Goal: Task Accomplishment & Management: Manage account settings

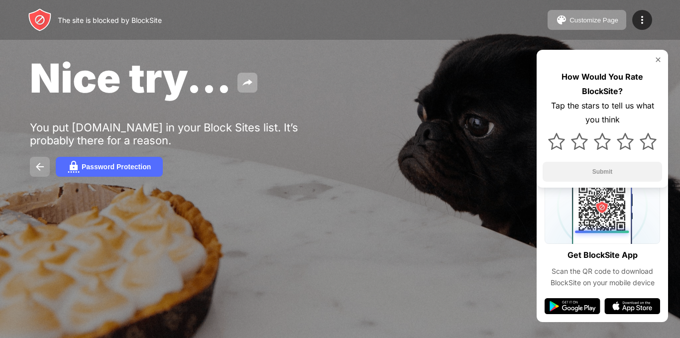
click at [37, 166] on img at bounding box center [40, 167] width 12 height 12
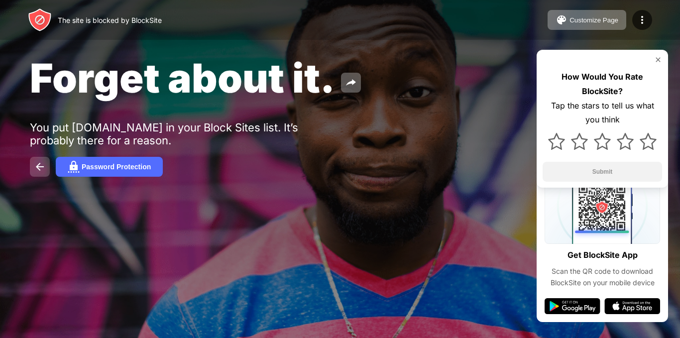
click at [36, 170] on img at bounding box center [40, 167] width 12 height 12
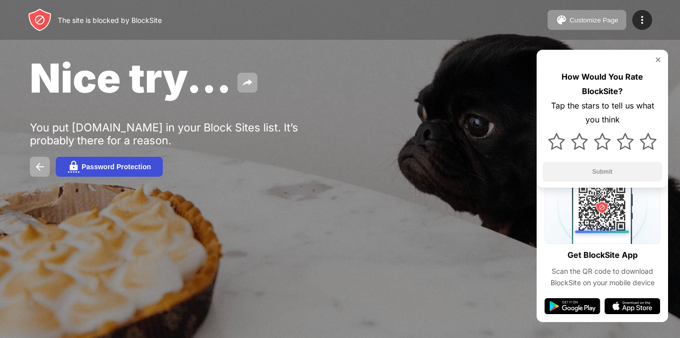
click at [122, 171] on button "Password Protection" at bounding box center [109, 167] width 107 height 20
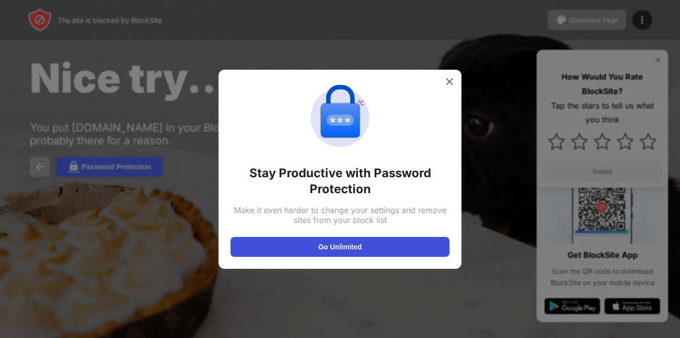
click at [234, 244] on button "Go Unlimited" at bounding box center [339, 247] width 219 height 20
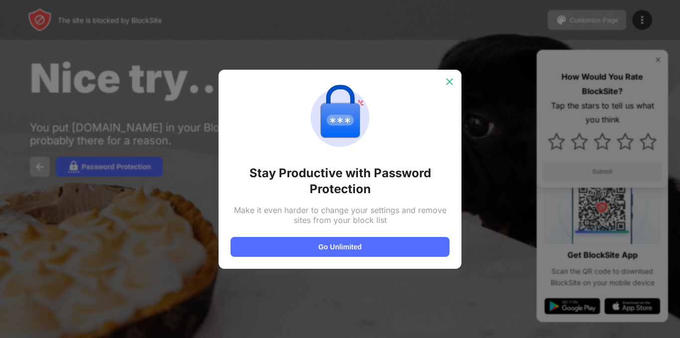
click at [455, 77] on div at bounding box center [449, 82] width 16 height 16
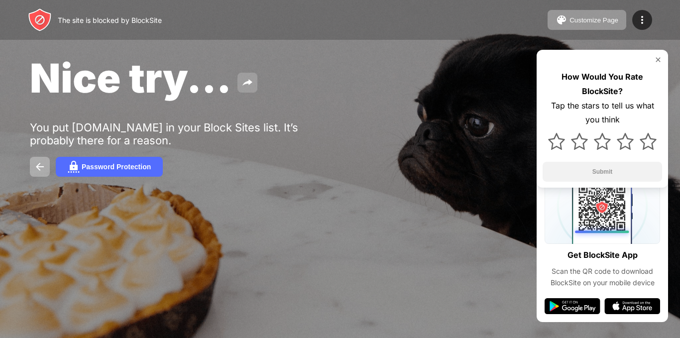
click at [250, 83] on img at bounding box center [247, 83] width 12 height 12
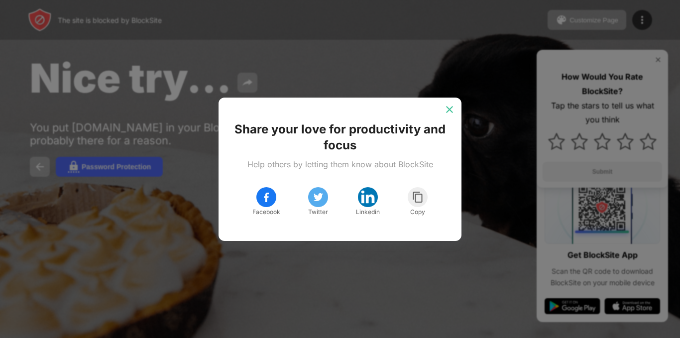
click at [448, 110] on img at bounding box center [449, 109] width 10 height 10
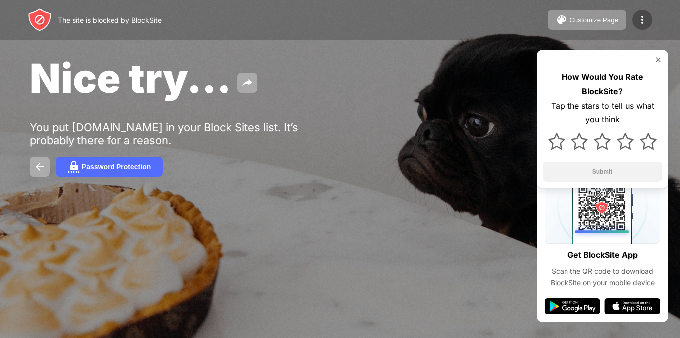
click at [637, 19] on img at bounding box center [642, 20] width 12 height 12
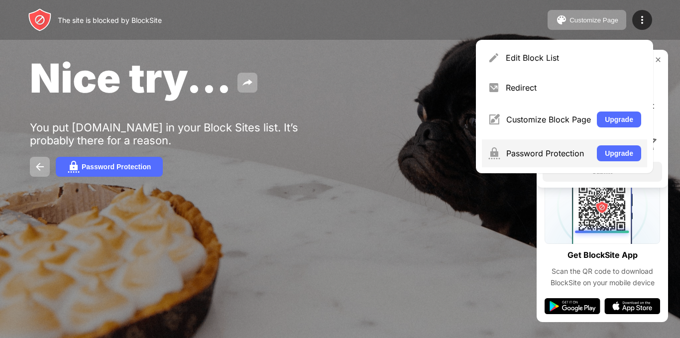
click at [563, 146] on div "Password Protection Upgrade" at bounding box center [564, 153] width 165 height 28
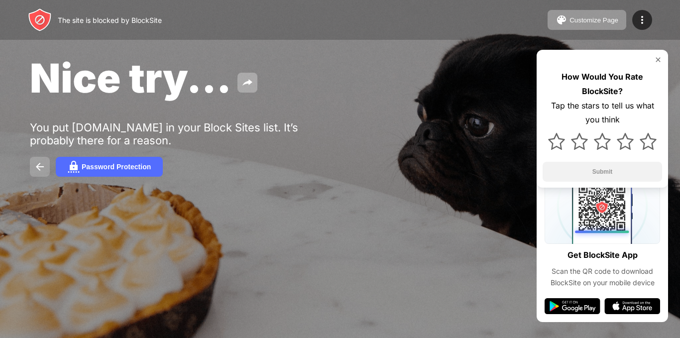
click at [32, 166] on button at bounding box center [40, 167] width 20 height 20
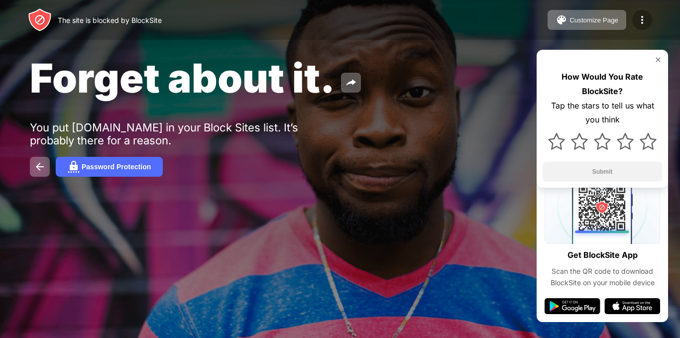
click at [642, 18] on img at bounding box center [642, 20] width 12 height 12
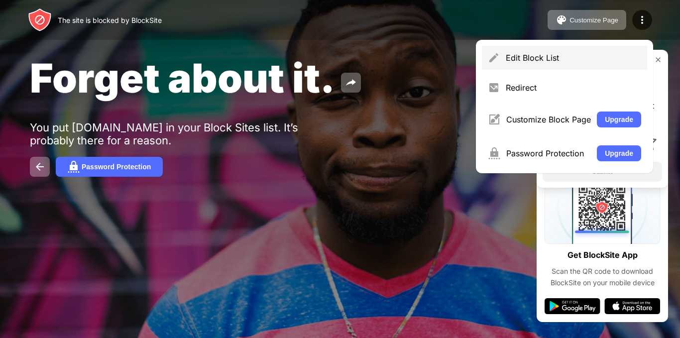
click at [598, 56] on div "Edit Block List" at bounding box center [572, 58] width 135 height 10
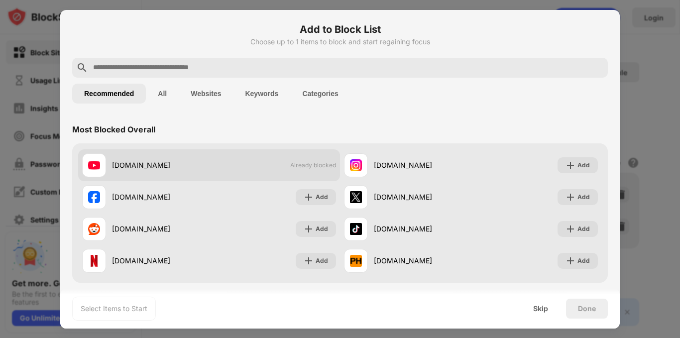
click at [210, 174] on div "[DOMAIN_NAME] Already blocked" at bounding box center [209, 165] width 262 height 32
click at [273, 163] on div "[DOMAIN_NAME] Already blocked" at bounding box center [209, 165] width 262 height 32
click at [304, 161] on div "youtube.com Already blocked" at bounding box center [209, 165] width 262 height 32
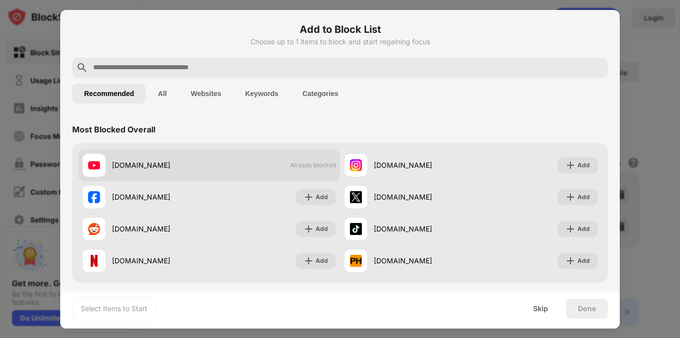
click at [304, 161] on div "youtube.com Already blocked" at bounding box center [209, 165] width 262 height 32
click at [304, 161] on div "[DOMAIN_NAME] Already blocked" at bounding box center [209, 165] width 262 height 32
click at [113, 165] on div "[DOMAIN_NAME]" at bounding box center [160, 165] width 97 height 10
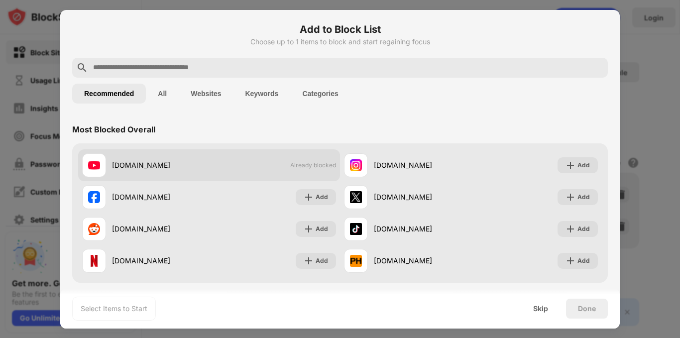
click at [251, 168] on div "[DOMAIN_NAME] Already blocked" at bounding box center [209, 165] width 262 height 32
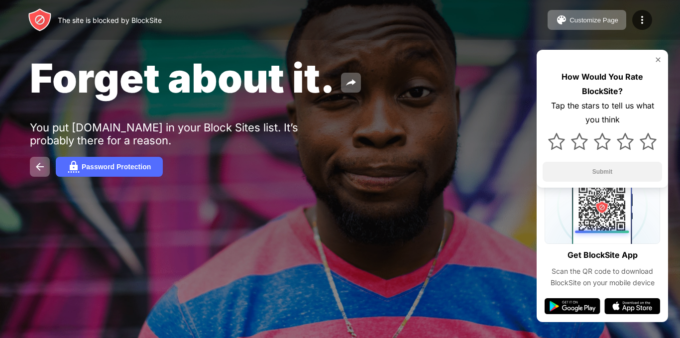
click at [346, 104] on div "Forget about it. You put youtube.com in your Block Sites list. It’s probably th…" at bounding box center [340, 115] width 680 height 230
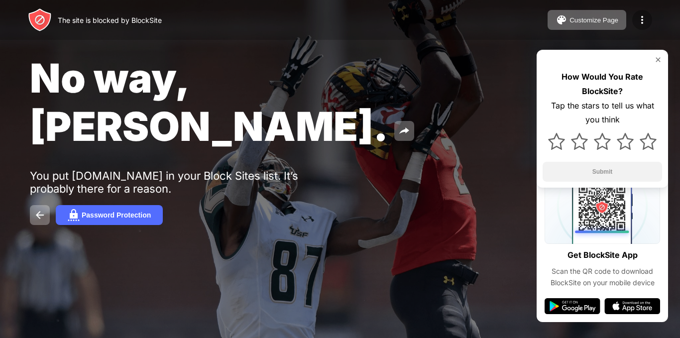
click at [643, 21] on img at bounding box center [642, 20] width 12 height 12
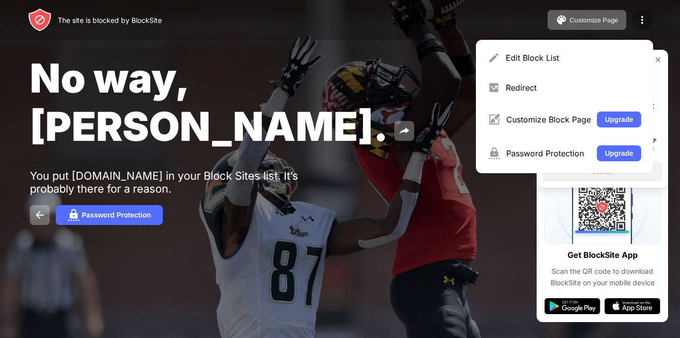
click at [643, 21] on img at bounding box center [642, 20] width 12 height 12
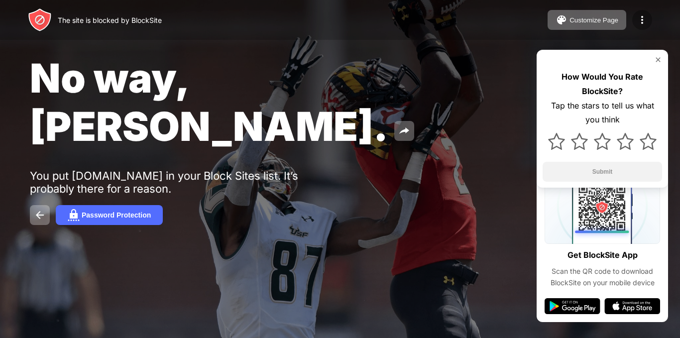
click at [637, 19] on img at bounding box center [642, 20] width 12 height 12
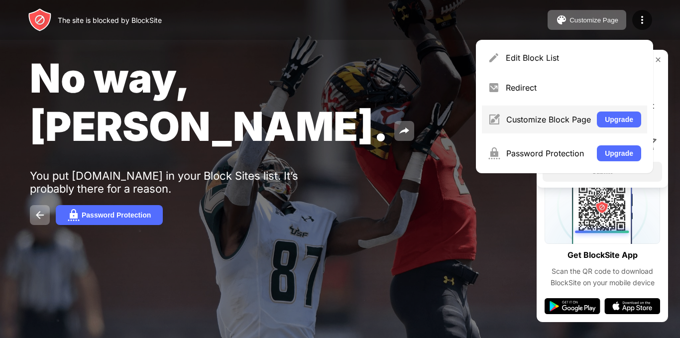
click at [566, 118] on div "Customize Block Page" at bounding box center [548, 119] width 85 height 10
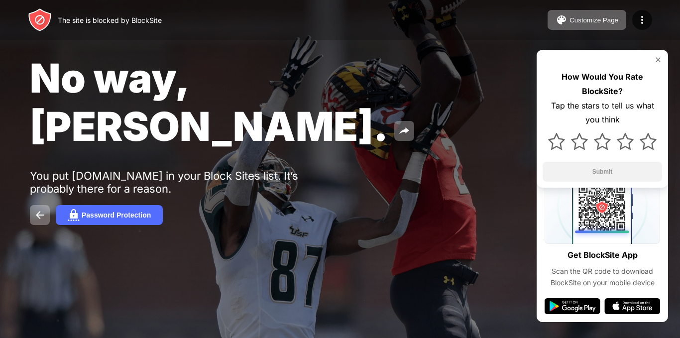
drag, startPoint x: 258, startPoint y: 117, endPoint x: 215, endPoint y: 157, distance: 58.4
click at [215, 205] on div "Password Protection" at bounding box center [340, 215] width 620 height 20
click at [641, 17] on img at bounding box center [642, 20] width 12 height 12
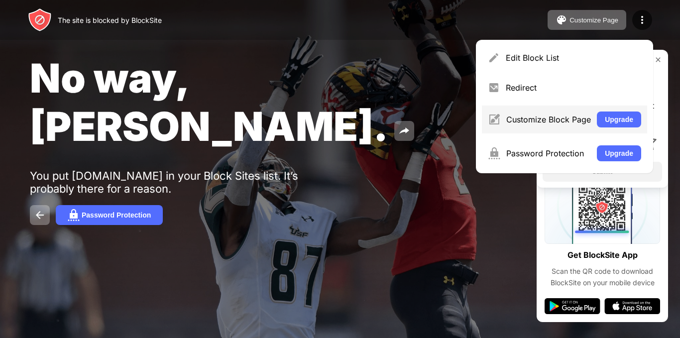
click at [561, 113] on div "Customize Block Page Upgrade" at bounding box center [564, 119] width 165 height 28
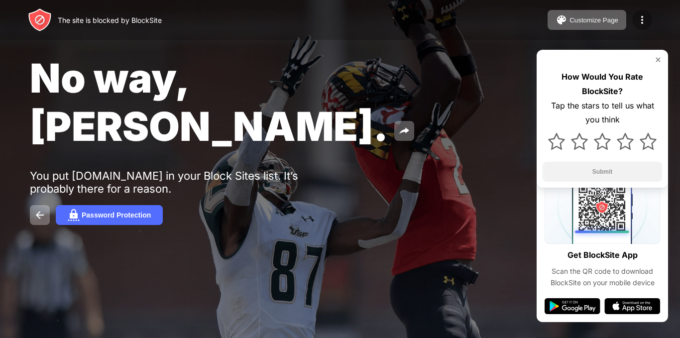
click at [640, 19] on img at bounding box center [642, 20] width 12 height 12
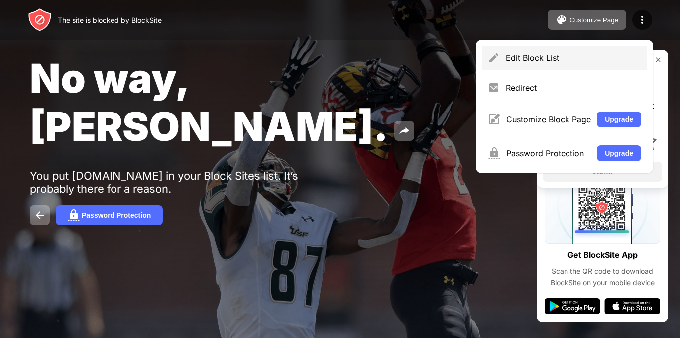
click at [583, 58] on div "Edit Block List" at bounding box center [572, 58] width 135 height 10
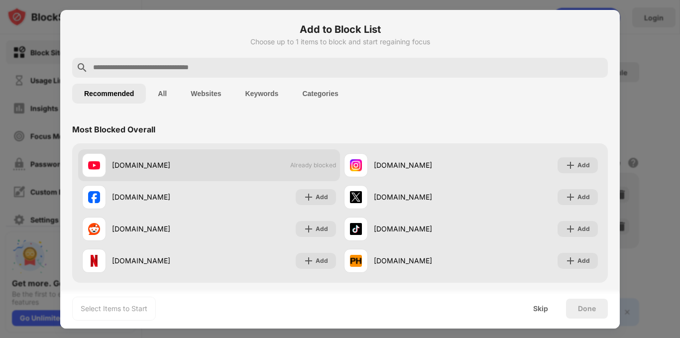
click at [322, 151] on div "[DOMAIN_NAME] Already blocked" at bounding box center [209, 165] width 262 height 32
click at [322, 151] on div "youtube.com Already blocked" at bounding box center [209, 165] width 262 height 32
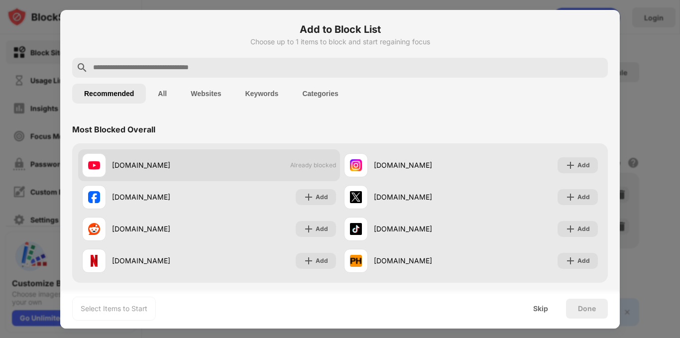
click at [301, 159] on div "[DOMAIN_NAME] Already blocked" at bounding box center [209, 165] width 262 height 32
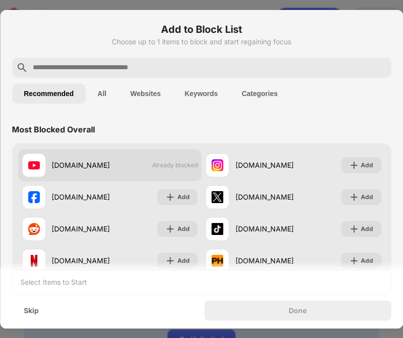
click at [185, 176] on div "[DOMAIN_NAME] Already blocked" at bounding box center [110, 165] width 184 height 32
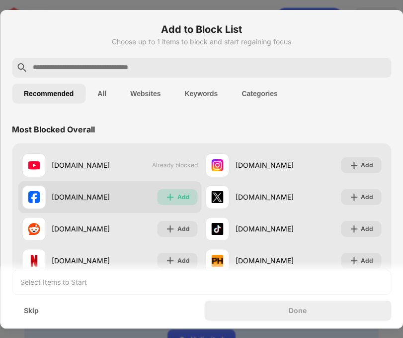
click at [181, 198] on div "Add" at bounding box center [184, 197] width 12 height 10
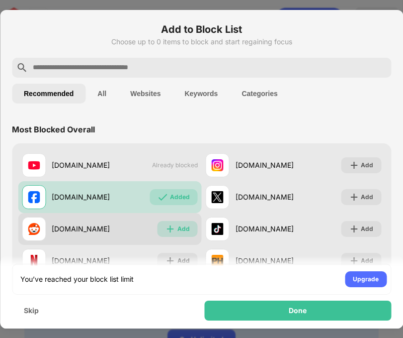
click at [184, 226] on div "Add" at bounding box center [184, 229] width 12 height 10
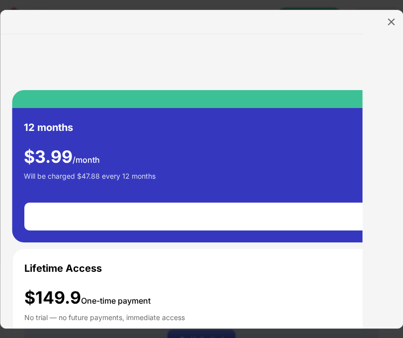
click at [388, 21] on img at bounding box center [392, 22] width 10 height 10
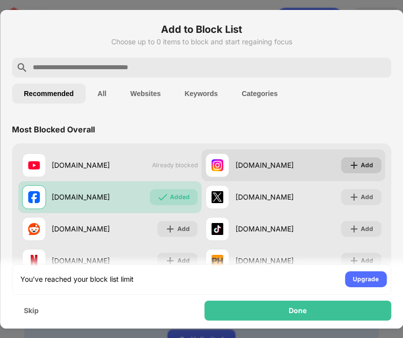
click at [349, 166] on img at bounding box center [354, 165] width 10 height 10
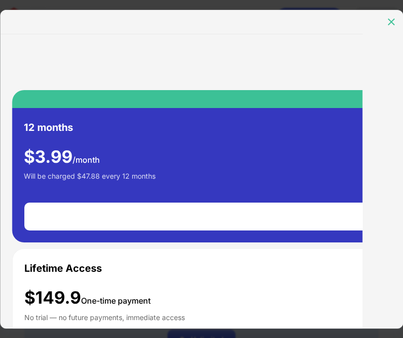
click at [397, 19] on div at bounding box center [392, 22] width 16 height 16
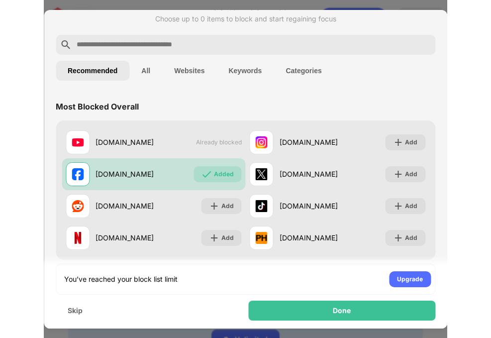
scroll to position [20, 0]
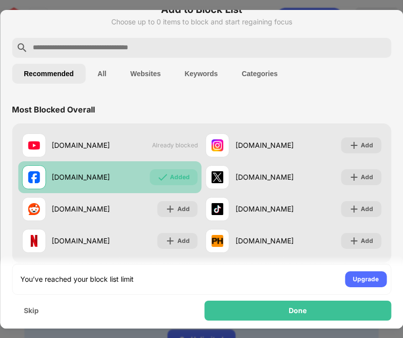
click at [185, 165] on div "[DOMAIN_NAME] Added" at bounding box center [110, 177] width 184 height 32
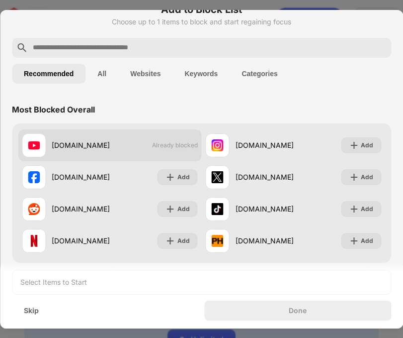
click at [183, 149] on div "[DOMAIN_NAME] Already blocked" at bounding box center [110, 145] width 184 height 32
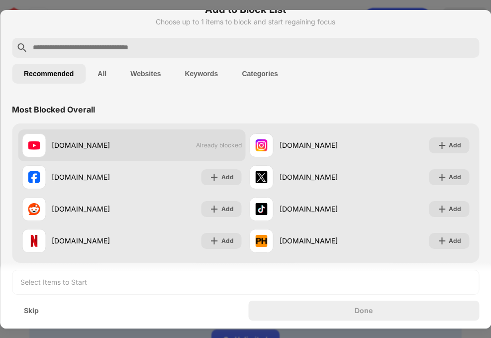
click at [187, 157] on div "[DOMAIN_NAME] Already blocked" at bounding box center [132, 145] width 228 height 32
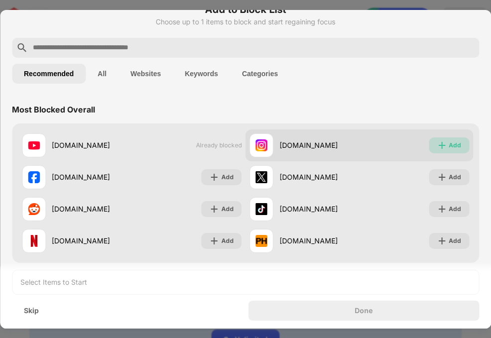
click at [449, 141] on div "Add" at bounding box center [455, 145] width 12 height 10
